Goal: Transaction & Acquisition: Obtain resource

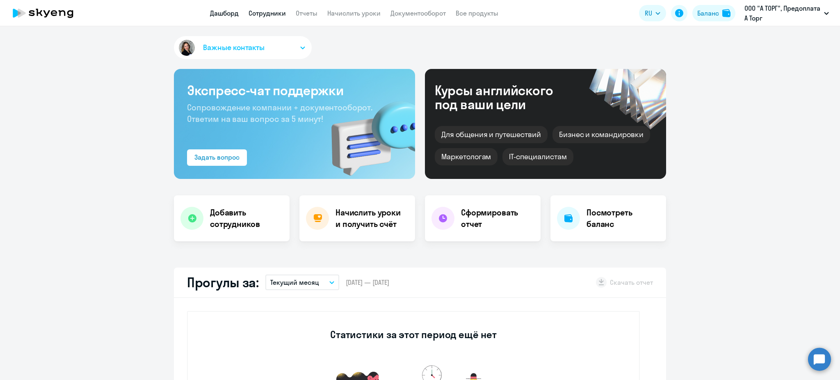
click at [266, 15] on link "Сотрудники" at bounding box center [266, 13] width 37 height 8
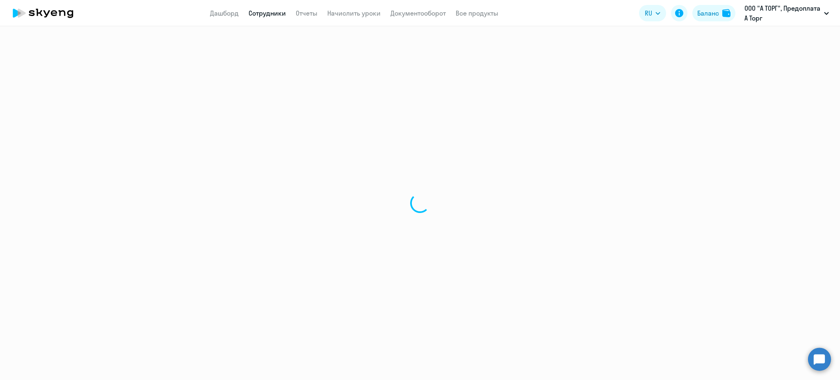
select select "30"
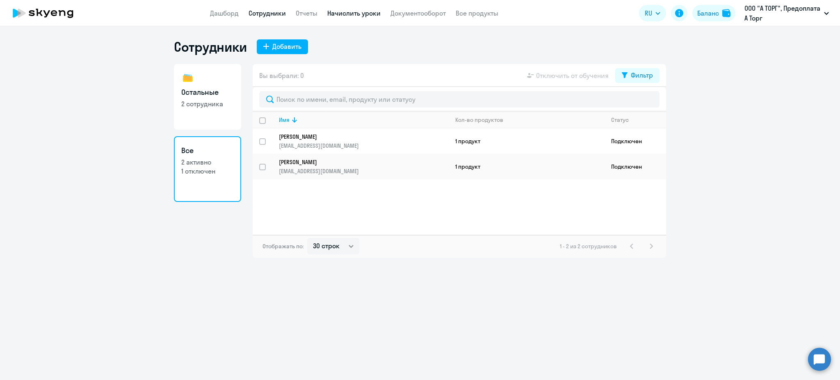
click at [357, 10] on link "Начислить уроки" at bounding box center [353, 13] width 53 height 8
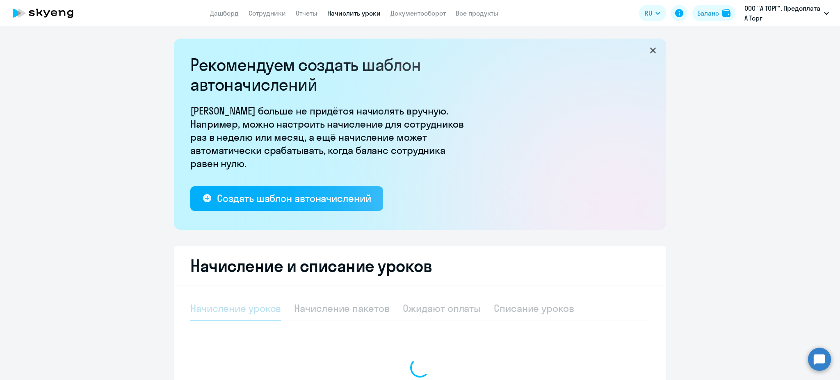
select select "10"
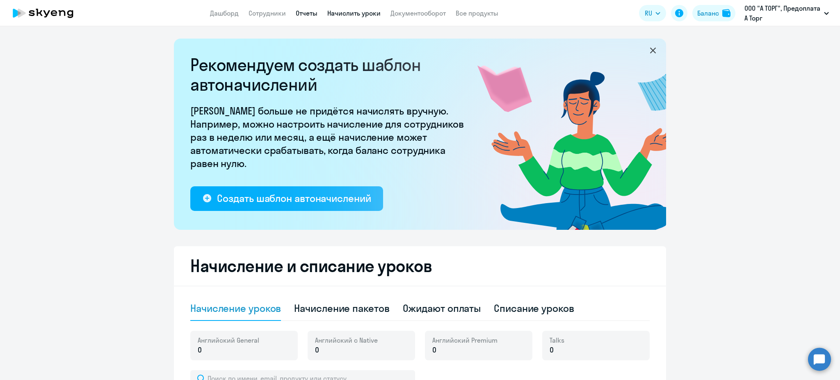
click at [300, 9] on link "Отчеты" at bounding box center [307, 13] width 22 height 8
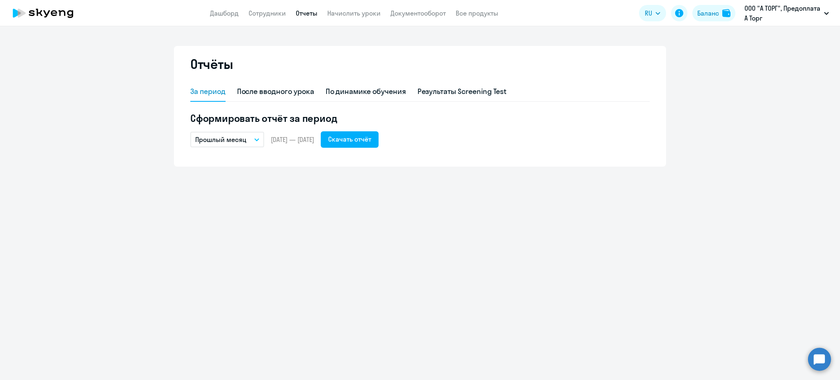
click at [244, 134] on button "Прошлый месяц" at bounding box center [227, 140] width 74 height 16
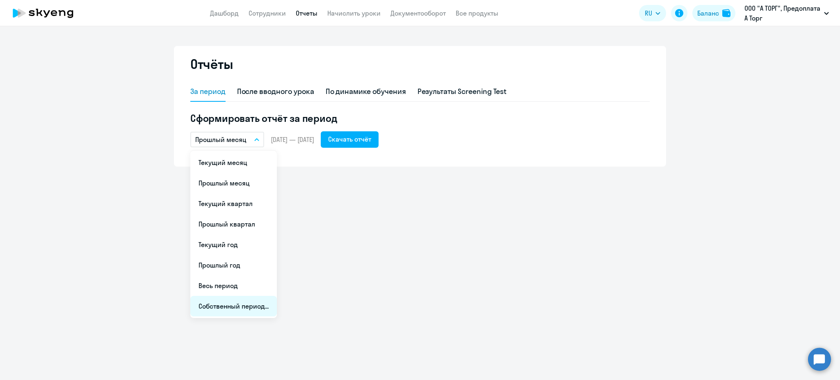
click at [230, 307] on li "Собственный период..." at bounding box center [233, 306] width 86 height 20
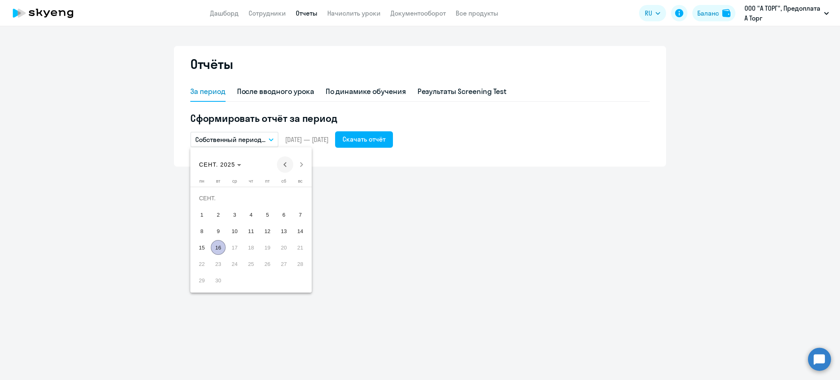
click at [286, 161] on span "Previous month" at bounding box center [285, 164] width 16 height 16
click at [284, 160] on span "Previous month" at bounding box center [285, 164] width 16 height 16
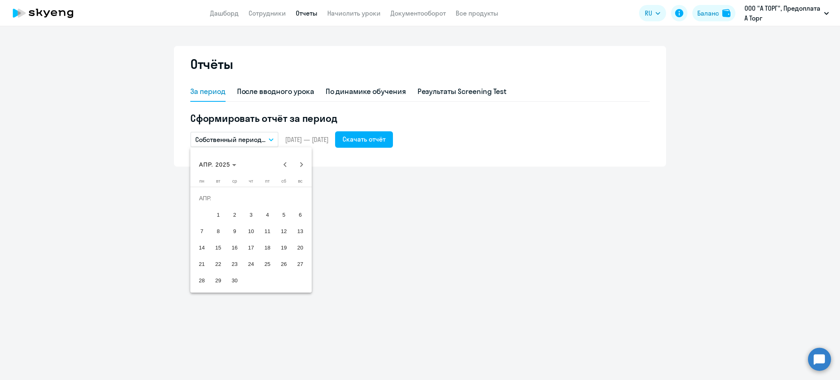
click at [214, 212] on span "1" at bounding box center [218, 214] width 15 height 15
click at [300, 166] on span "Next month" at bounding box center [301, 164] width 16 height 16
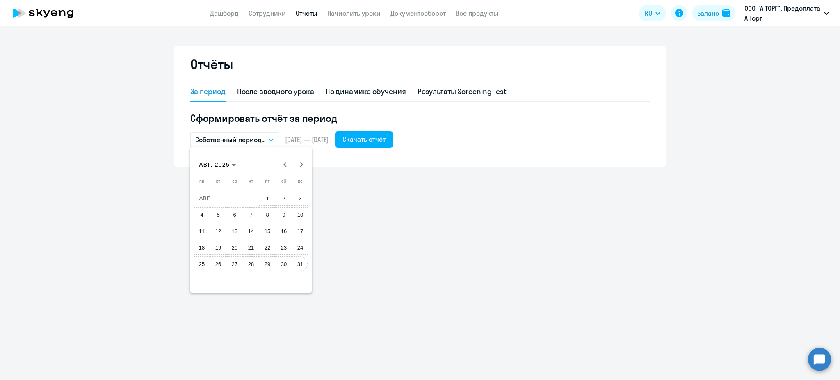
click at [302, 265] on span "31" at bounding box center [300, 263] width 15 height 15
drag, startPoint x: 251, startPoint y: 152, endPoint x: 259, endPoint y: 148, distance: 8.2
click at [251, 152] on div "За период После вводного урока По динамике обучения Результаты Screening Test С…" at bounding box center [419, 119] width 459 height 75
click at [267, 143] on button "Собственный период..." at bounding box center [234, 140] width 88 height 16
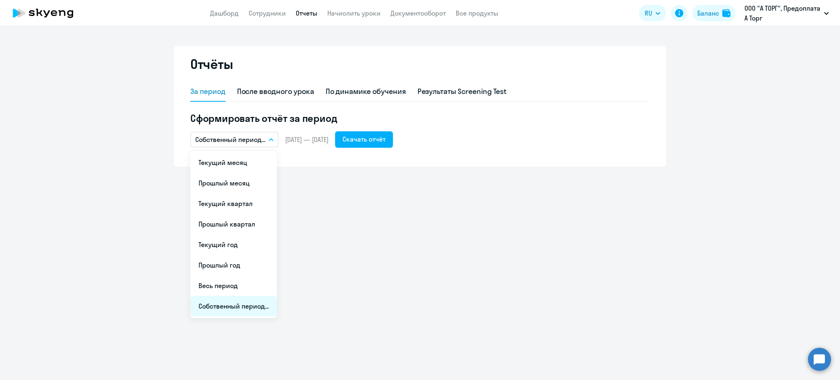
click at [239, 302] on li "Собственный период..." at bounding box center [233, 306] width 86 height 20
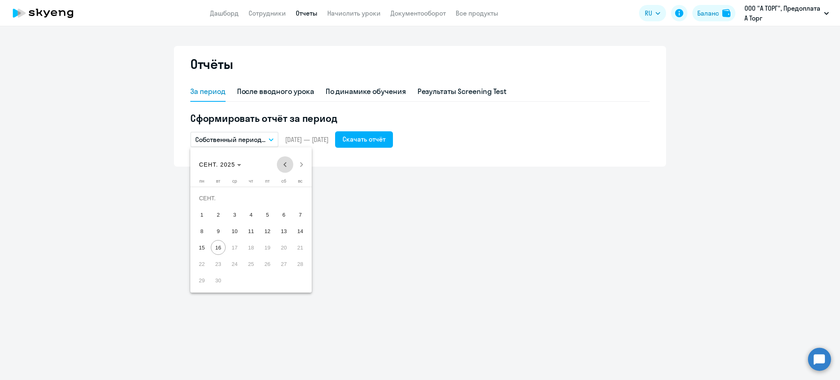
click at [286, 157] on span "Previous month" at bounding box center [285, 164] width 16 height 16
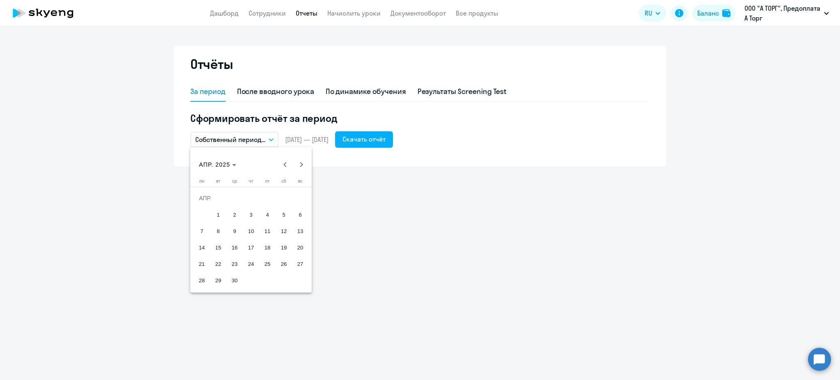
click at [213, 211] on span "1" at bounding box center [218, 214] width 15 height 15
click at [300, 161] on span "Next month" at bounding box center [301, 164] width 16 height 16
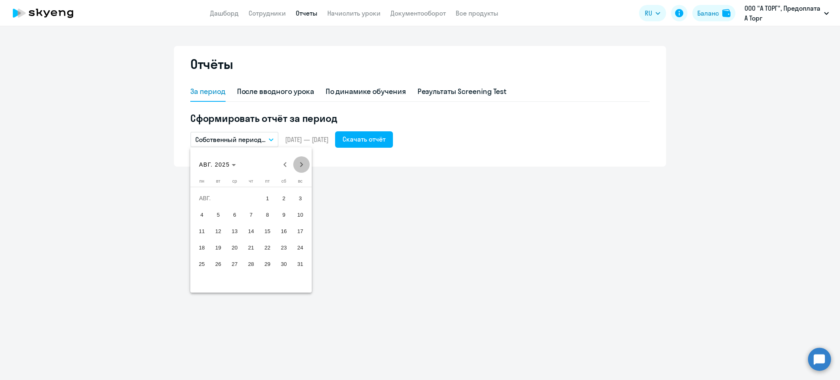
click at [300, 161] on span "Next month" at bounding box center [301, 164] width 16 height 16
click at [300, 161] on div "[DATE] [DATE]" at bounding box center [250, 164] width 117 height 16
click at [214, 248] on span "16" at bounding box center [218, 247] width 15 height 15
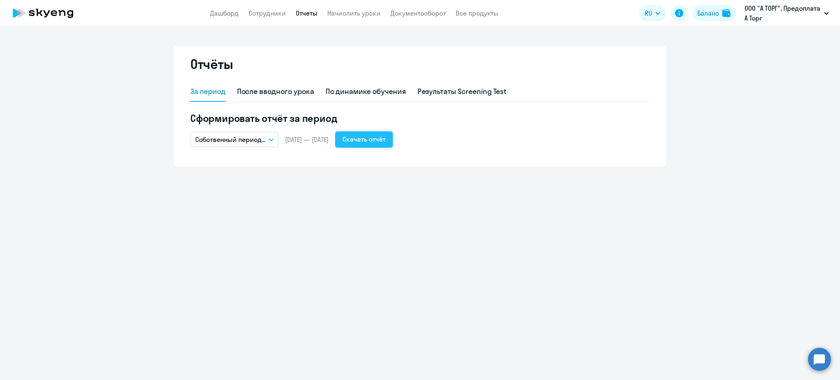
click at [385, 142] on div "Скачать отчёт" at bounding box center [363, 139] width 43 height 10
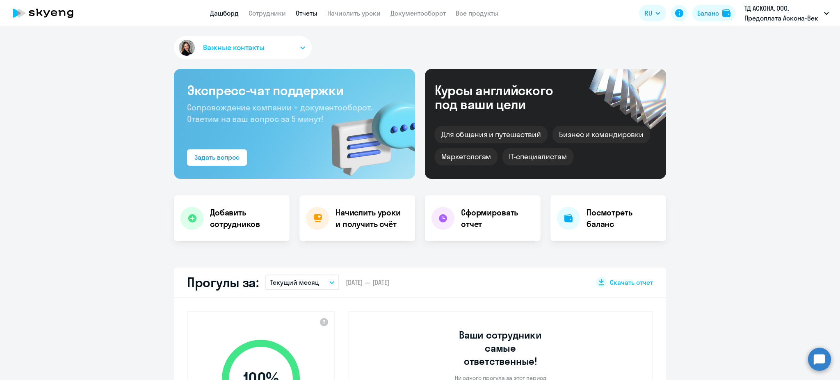
click at [306, 17] on link "Отчеты" at bounding box center [307, 13] width 22 height 8
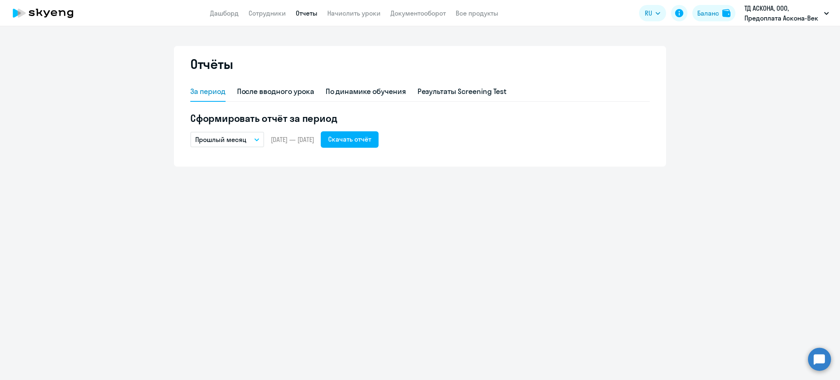
click at [255, 135] on button "Прошлый месяц" at bounding box center [227, 140] width 74 height 16
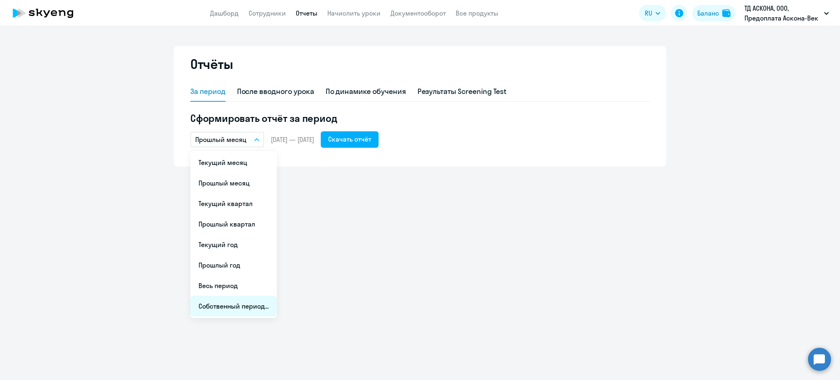
click at [240, 300] on li "Собственный период..." at bounding box center [233, 306] width 86 height 20
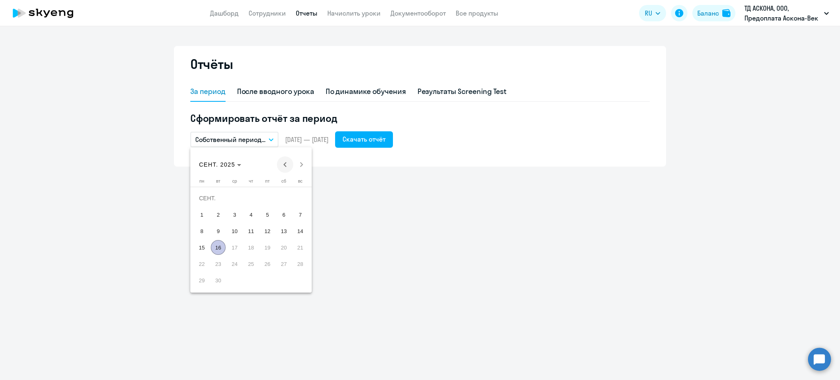
click at [280, 166] on span "Previous month" at bounding box center [285, 164] width 16 height 16
click at [280, 168] on span "Previous month" at bounding box center [285, 164] width 16 height 16
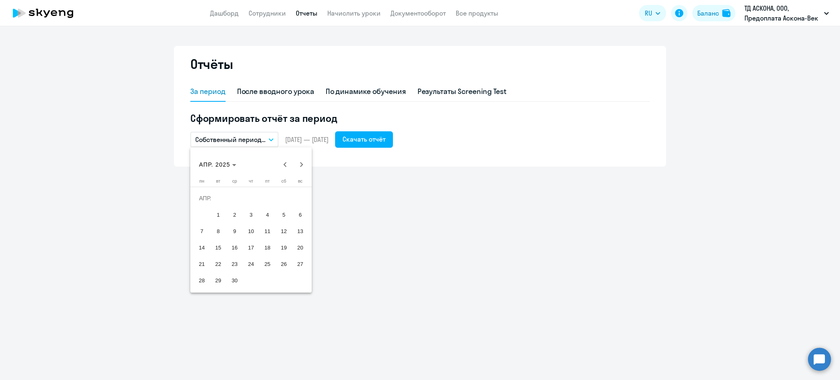
click at [217, 214] on span "1" at bounding box center [218, 214] width 15 height 15
click at [300, 166] on span "Next month" at bounding box center [301, 164] width 16 height 16
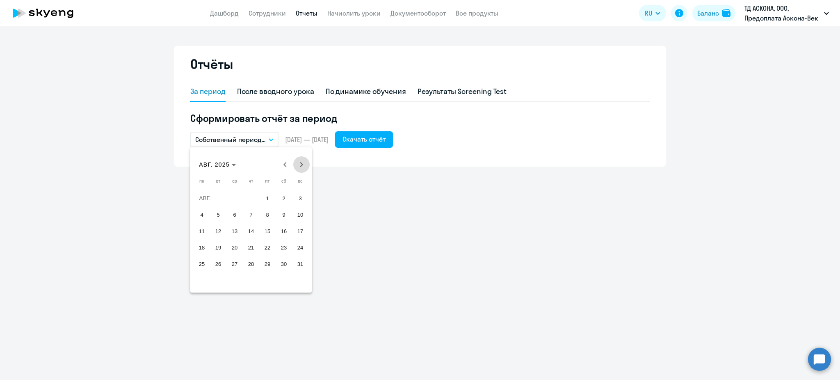
click at [300, 166] on span "Next month" at bounding box center [301, 164] width 16 height 16
click at [218, 248] on span "16" at bounding box center [218, 247] width 15 height 15
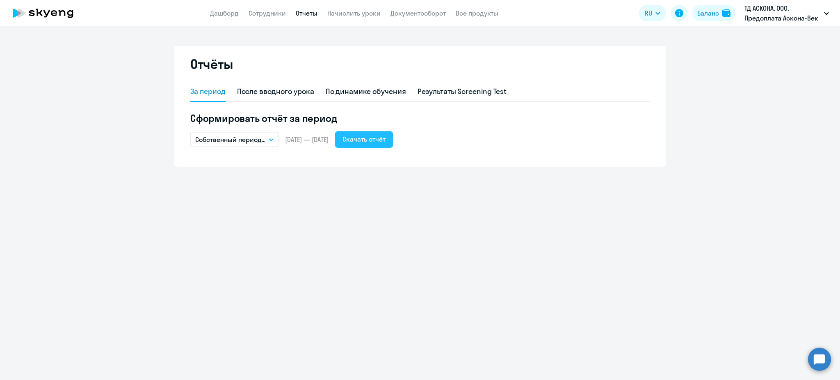
click at [393, 145] on button "Скачать отчёт" at bounding box center [364, 139] width 58 height 16
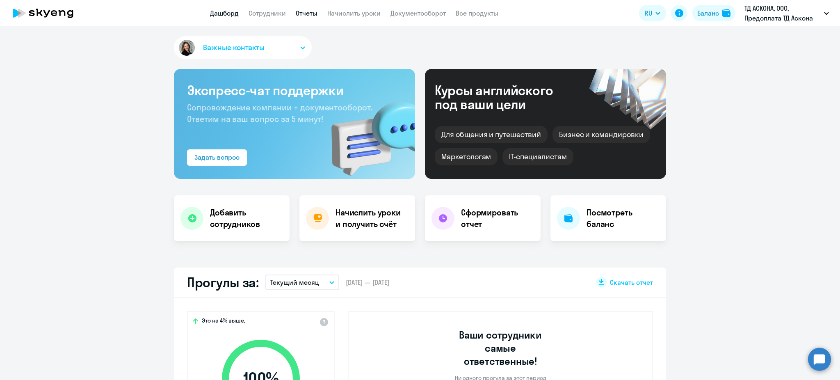
click at [297, 13] on link "Отчеты" at bounding box center [307, 13] width 22 height 8
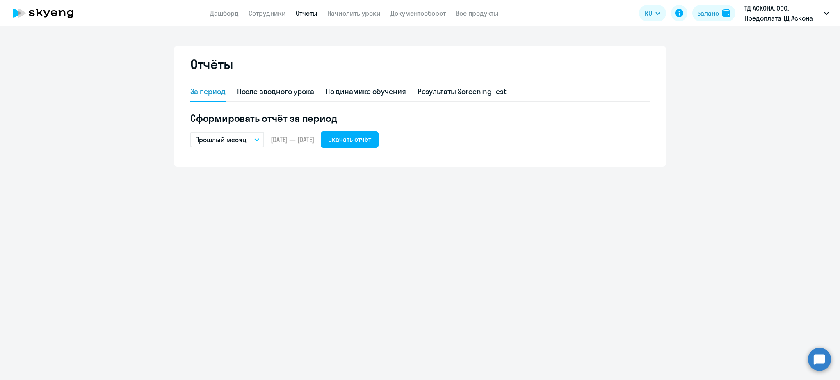
click at [228, 139] on p "Прошлый месяц" at bounding box center [220, 139] width 51 height 10
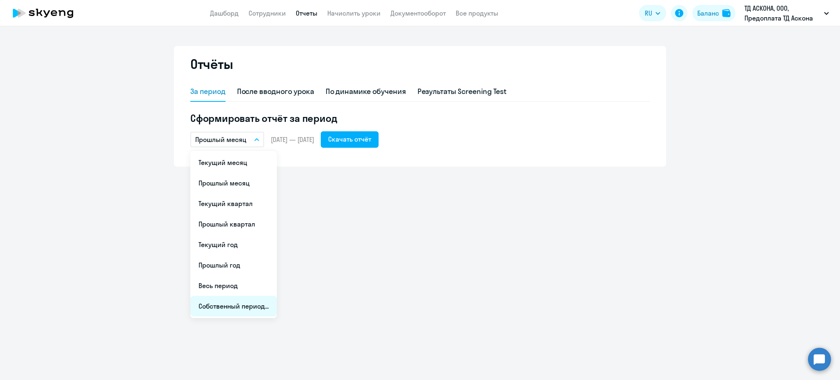
click at [233, 300] on li "Собственный период..." at bounding box center [233, 306] width 86 height 20
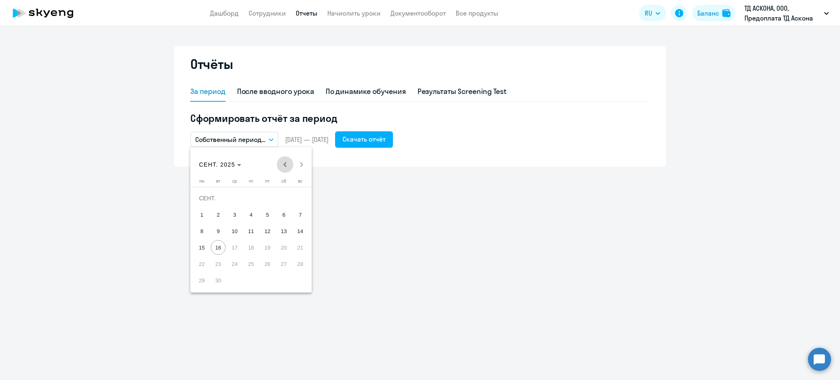
click at [284, 160] on span "Previous month" at bounding box center [285, 164] width 16 height 16
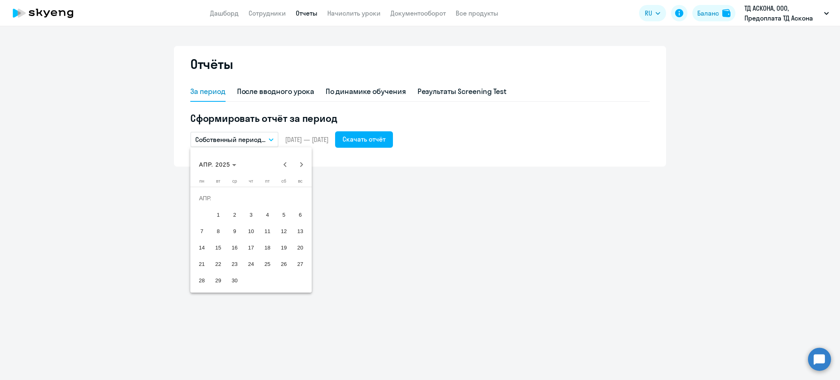
click at [220, 212] on span "1" at bounding box center [218, 214] width 15 height 15
click at [299, 162] on span "Next month" at bounding box center [301, 164] width 16 height 16
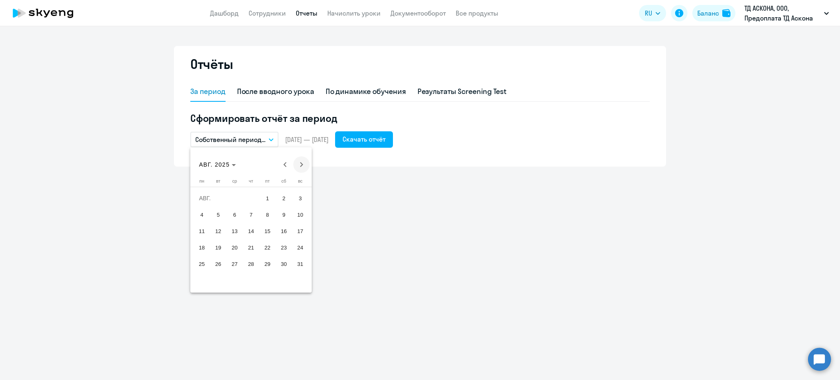
click at [299, 162] on span "Next month" at bounding box center [301, 164] width 16 height 16
click at [221, 245] on span "16" at bounding box center [218, 247] width 15 height 15
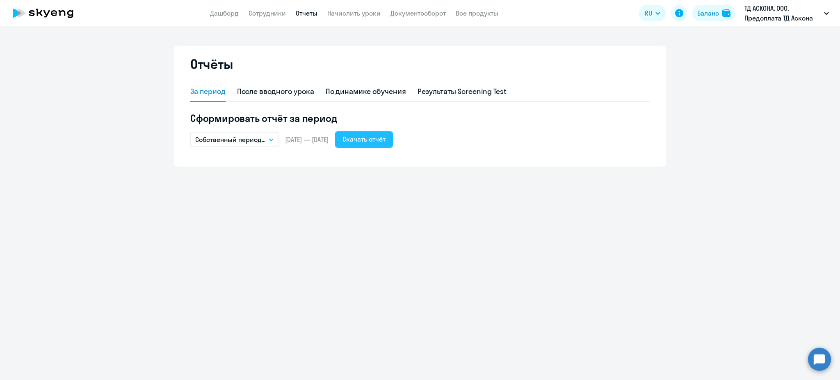
click at [393, 144] on button "Скачать отчёт" at bounding box center [364, 139] width 58 height 16
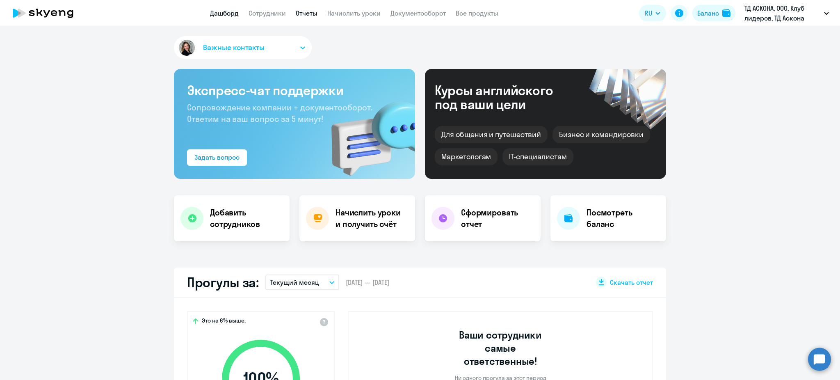
click at [304, 14] on link "Отчеты" at bounding box center [307, 13] width 22 height 8
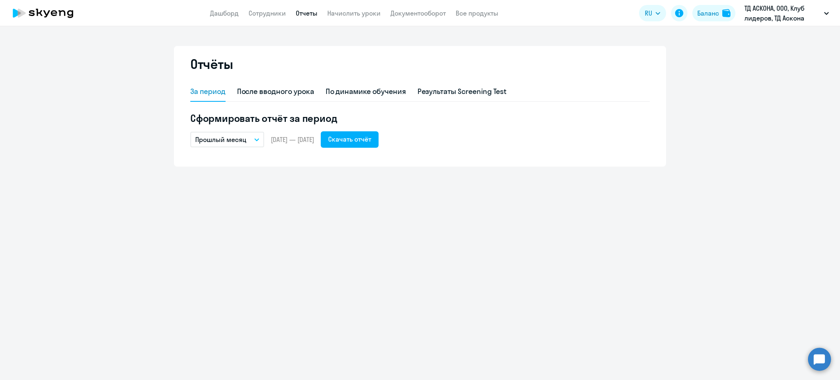
click at [244, 136] on p "Прошлый месяц" at bounding box center [220, 139] width 51 height 10
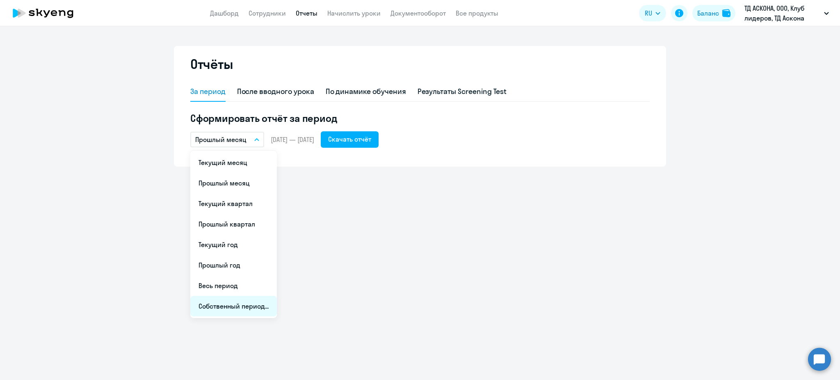
click at [228, 300] on li "Собственный период..." at bounding box center [233, 306] width 86 height 20
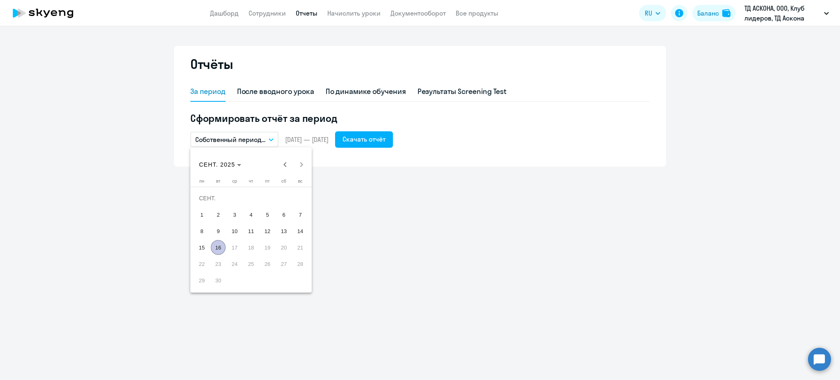
click at [282, 156] on div "СЕНТ. 2025 СЕНТ. 2025" at bounding box center [250, 164] width 117 height 16
drag, startPoint x: 282, startPoint y: 156, endPoint x: 283, endPoint y: 160, distance: 4.2
click at [282, 156] on div "СЕНТ. 2025 СЕНТ. 2025" at bounding box center [250, 164] width 117 height 16
click at [283, 160] on span "Previous month" at bounding box center [285, 164] width 16 height 16
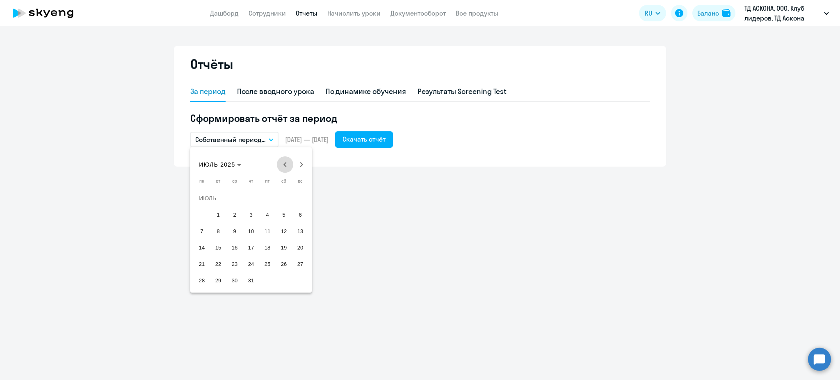
click at [283, 160] on span "Previous month" at bounding box center [285, 164] width 16 height 16
click at [214, 213] on span "1" at bounding box center [218, 214] width 15 height 15
click at [303, 166] on span "Next month" at bounding box center [301, 164] width 16 height 16
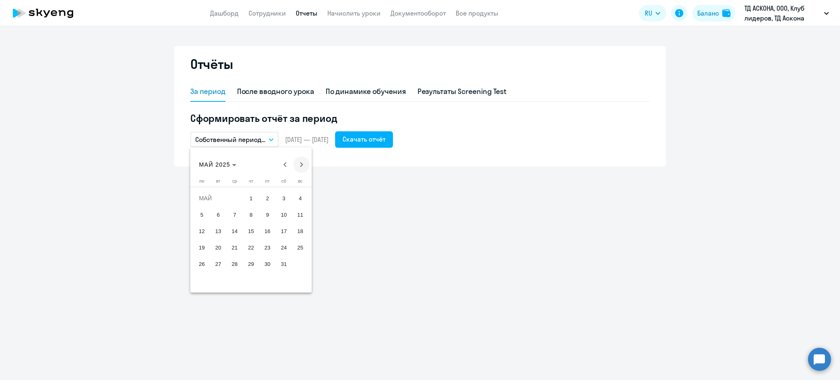
click at [303, 166] on span "Next month" at bounding box center [301, 164] width 16 height 16
click at [220, 248] on span "16" at bounding box center [218, 247] width 15 height 15
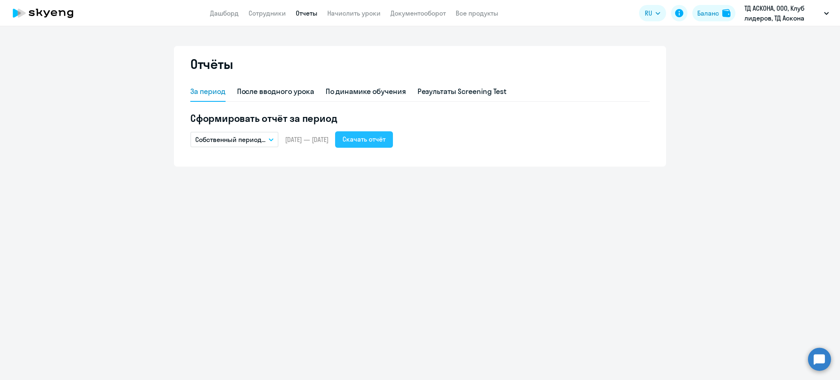
click at [378, 137] on div "Скачать отчёт" at bounding box center [363, 139] width 43 height 10
